Goal: Information Seeking & Learning: Learn about a topic

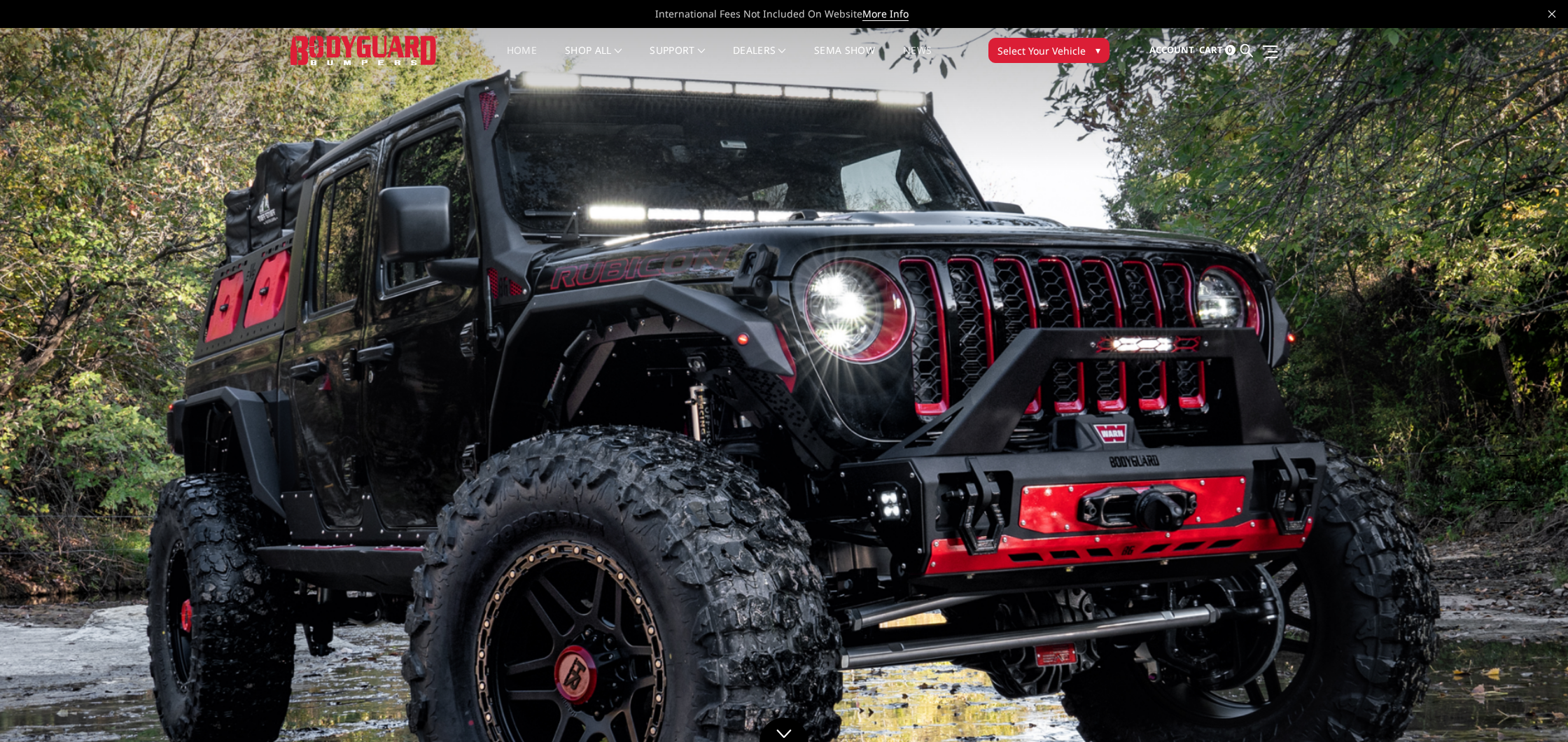
click at [931, 49] on link "News" at bounding box center [917, 59] width 29 height 27
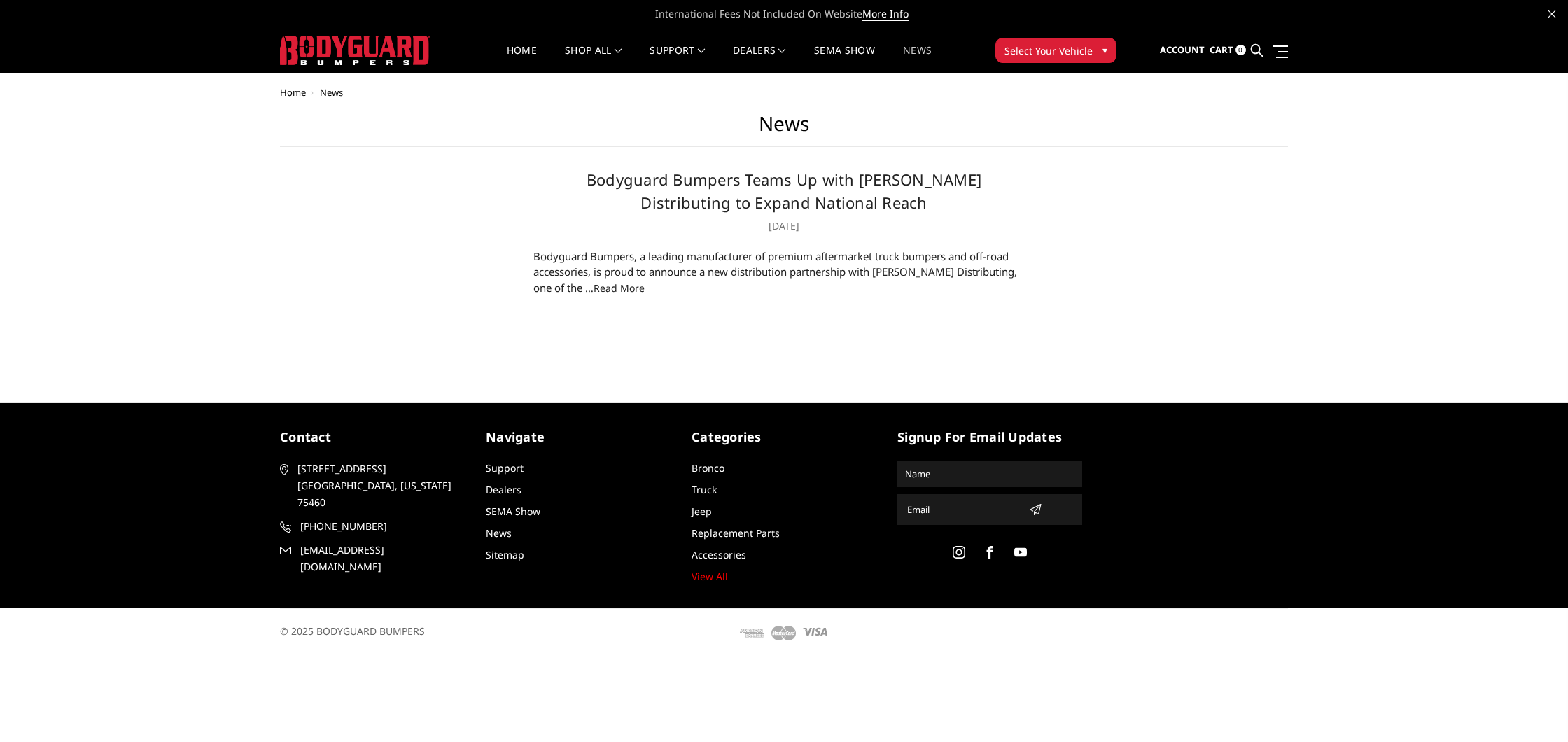
click at [594, 289] on link "read more" at bounding box center [619, 287] width 51 height 13
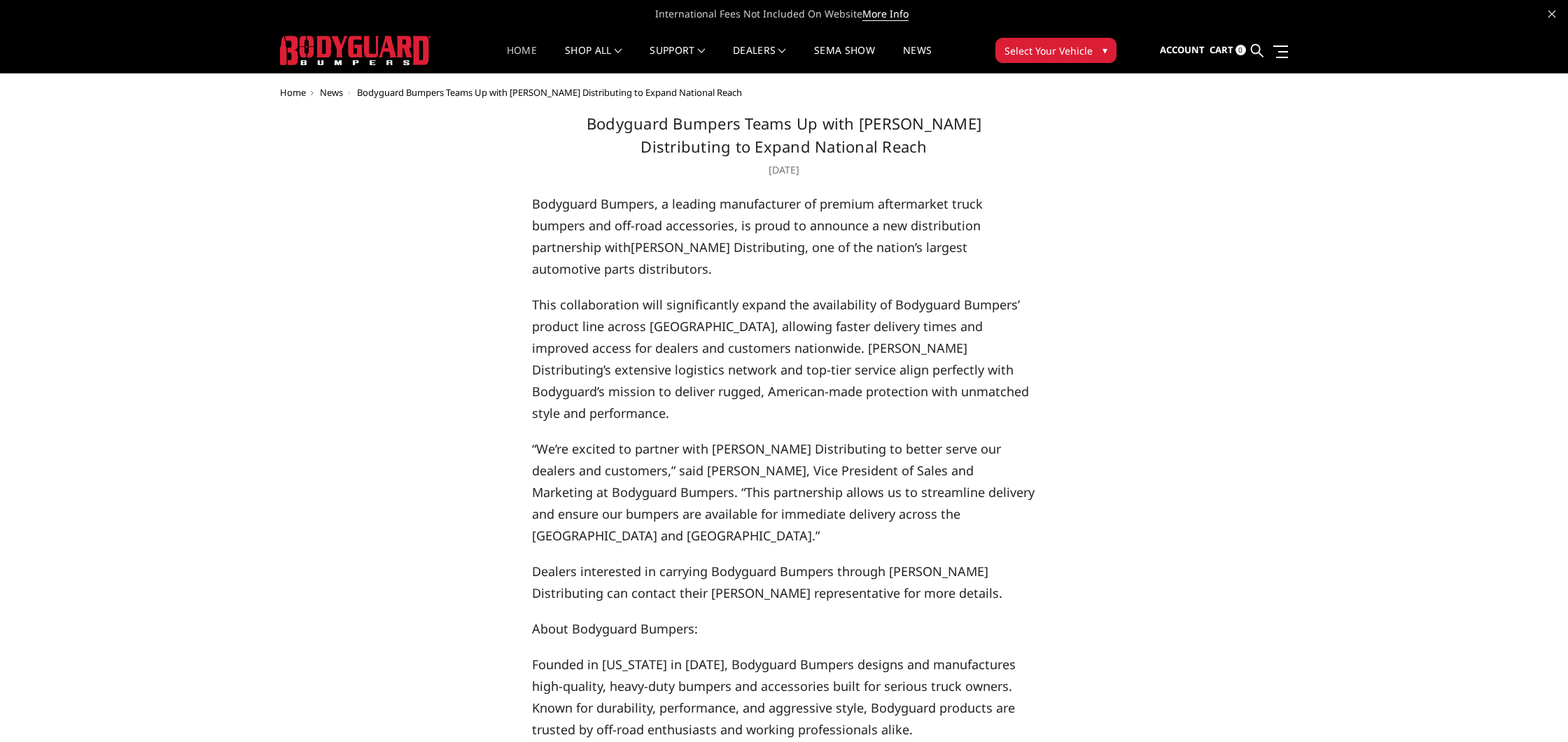
click at [517, 49] on link "Home" at bounding box center [521, 59] width 30 height 27
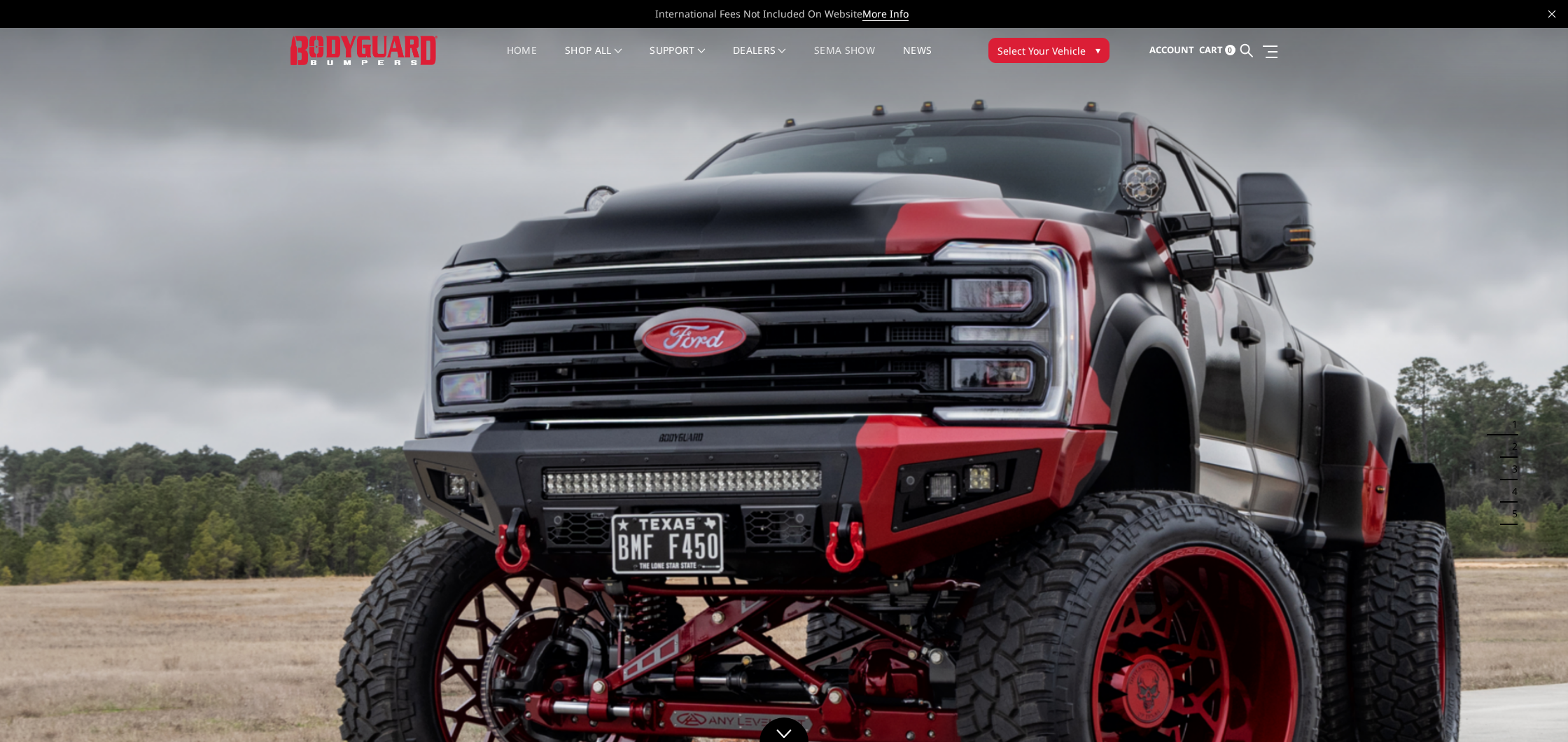
click at [846, 55] on link "SEMA Show" at bounding box center [845, 59] width 61 height 27
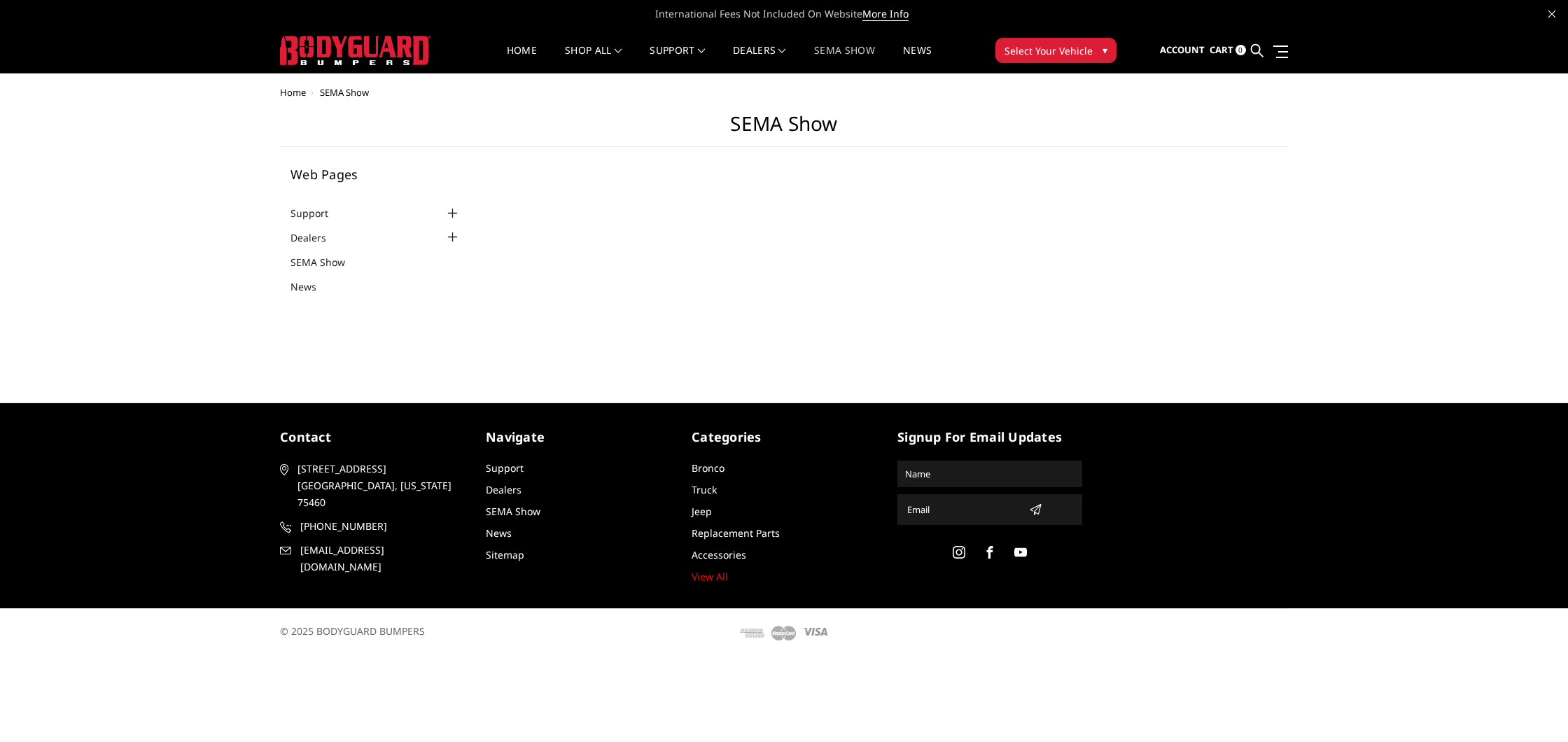
select select "US"
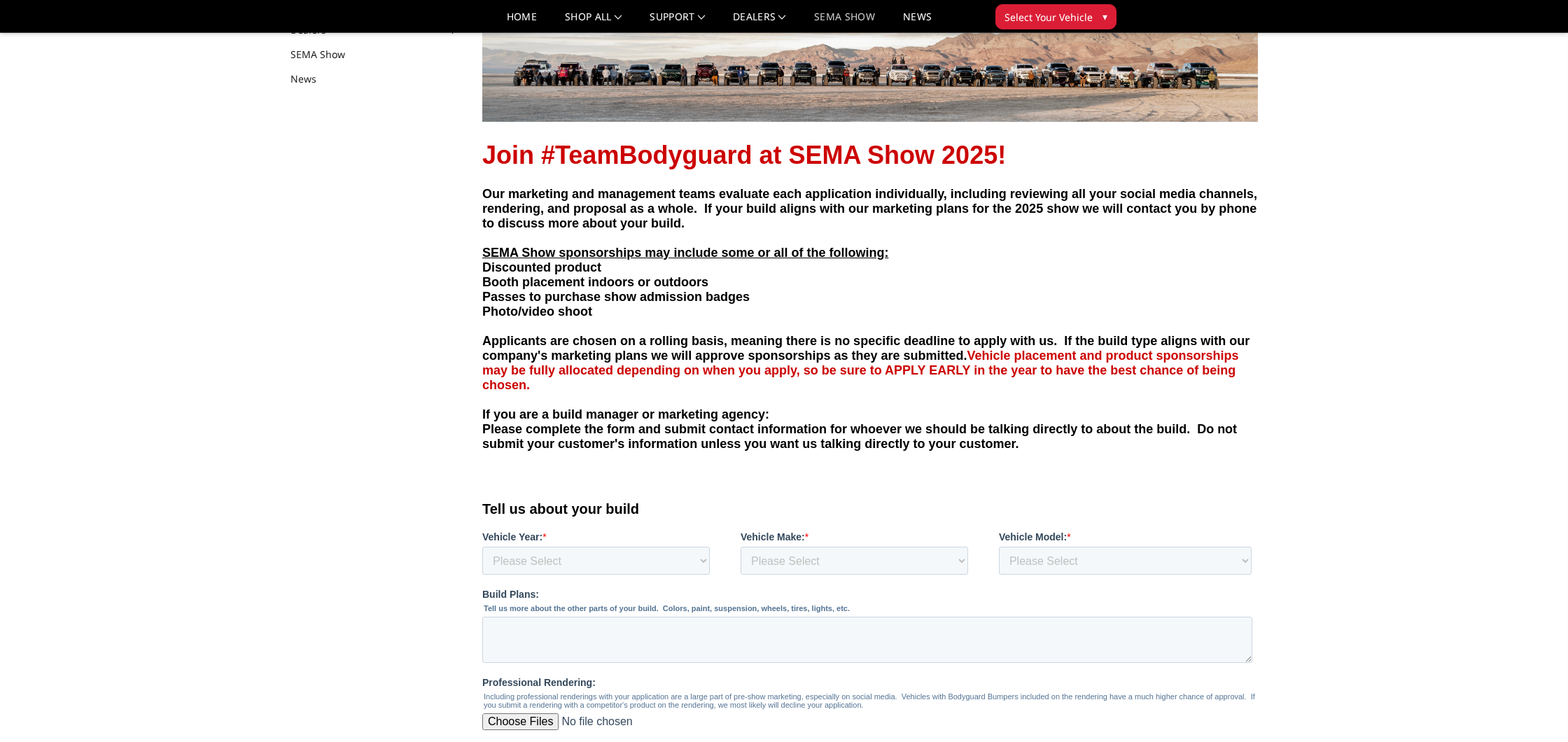
scroll to position [172, 0]
